Goal: Use online tool/utility: Utilize a website feature to perform a specific function

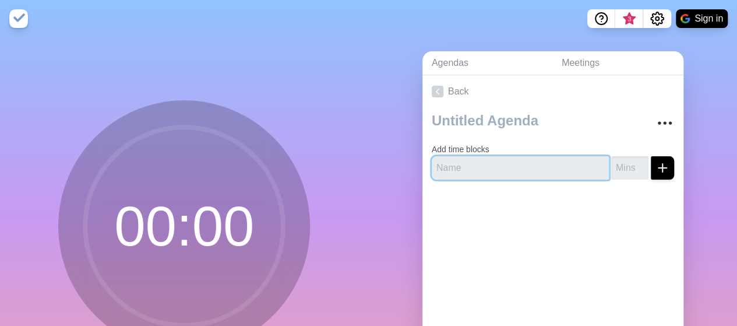
click at [494, 166] on input "text" at bounding box center [520, 167] width 177 height 23
type input "Test"
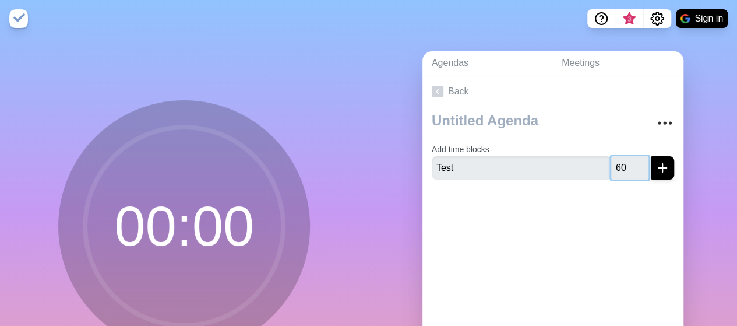
type input "60"
click at [612, 209] on div at bounding box center [552, 212] width 261 height 47
click at [655, 168] on icon "submit" at bounding box center [662, 168] width 14 height 14
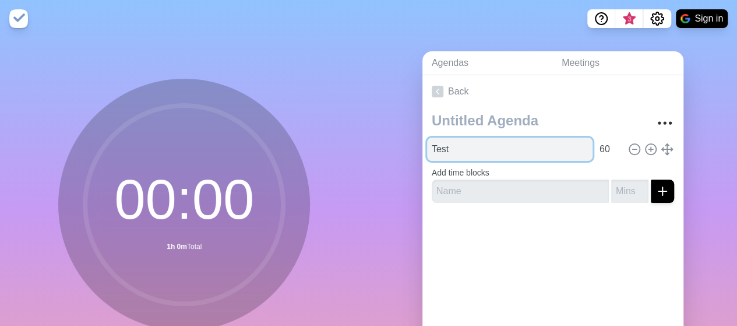
click at [546, 149] on input "Test" at bounding box center [509, 148] width 165 height 23
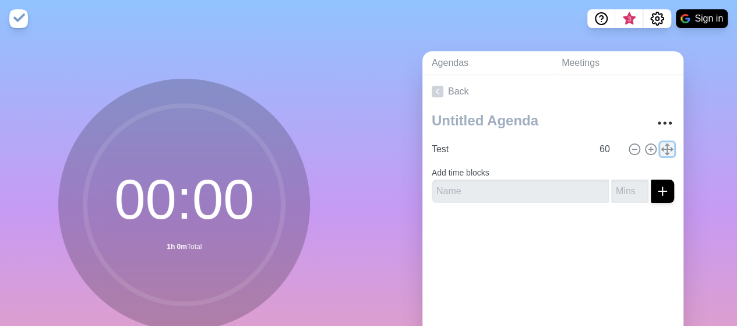
click at [667, 149] on line at bounding box center [667, 149] width 0 height 10
click at [663, 122] on circle "More" at bounding box center [664, 123] width 2 height 2
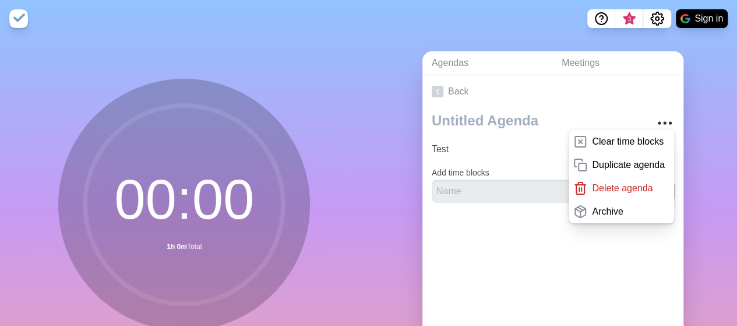
click at [23, 19] on img at bounding box center [18, 18] width 19 height 19
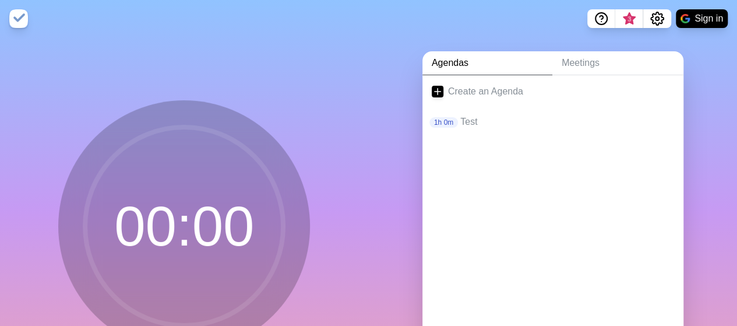
click at [23, 19] on img at bounding box center [18, 18] width 19 height 19
click at [465, 118] on p "Test" at bounding box center [567, 122] width 214 height 14
